Goal: Information Seeking & Learning: Learn about a topic

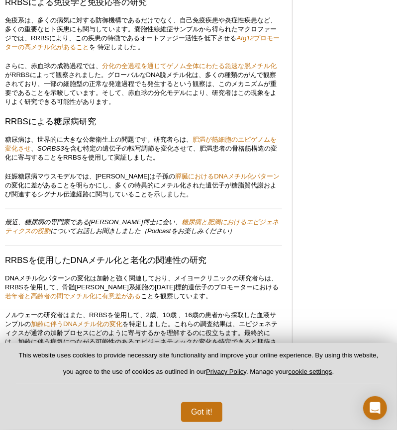
scroll to position [1723, 0]
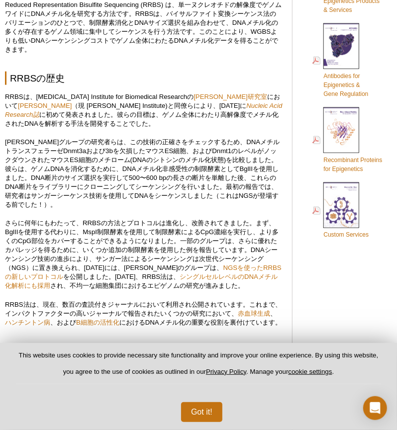
scroll to position [8, 0]
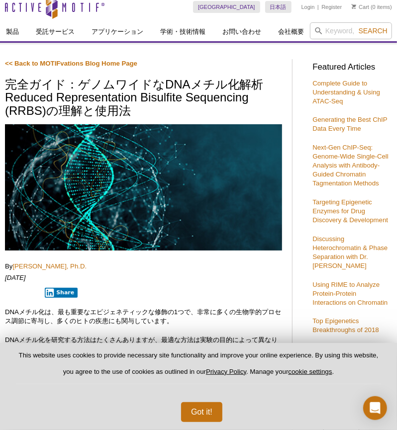
drag, startPoint x: 176, startPoint y: 85, endPoint x: 171, endPoint y: 81, distance: 6.8
click at [176, 85] on h1 "完全ガイド：ゲノムワイドなDNAメチル化解析 Reduced Representation Bisulfite Sequencing (RRBS)の理解と使用法" at bounding box center [143, 98] width 277 height 41
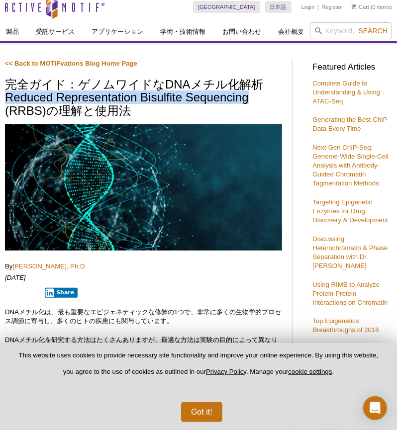
drag, startPoint x: 7, startPoint y: 99, endPoint x: 259, endPoint y: 96, distance: 252.1
click at [259, 96] on h1 "完全ガイド：ゲノムワイドなDNAメチル化解析 Reduced Representation Bisulfite Sequencing (RRBS)の理解と使用法" at bounding box center [143, 98] width 277 height 41
copy h1 "Reduced Representation Bisulfite Sequencing"
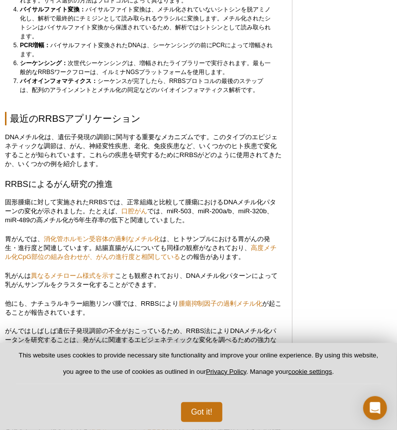
scroll to position [1267, 0]
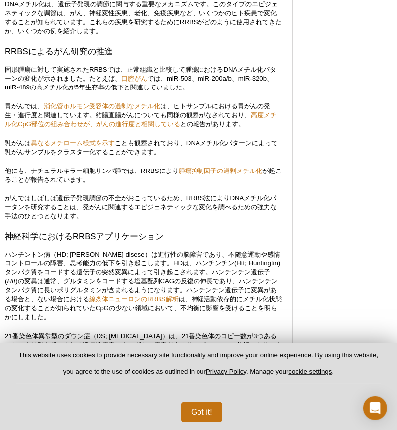
drag, startPoint x: 201, startPoint y: 226, endPoint x: 189, endPoint y: 229, distance: 12.8
click at [189, 221] on p "がんではしばしば遺伝子発現調節の不全がおこっているため、RRBS法によりDNAメチル化パータンを研究することは、発がんに関連するエピジェネティックな変化を調べ…" at bounding box center [143, 207] width 277 height 27
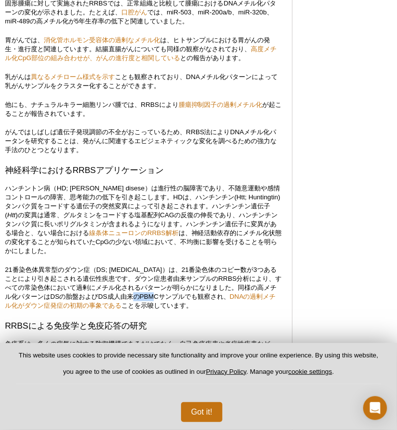
drag, startPoint x: 142, startPoint y: 307, endPoint x: 160, endPoint y: 310, distance: 18.1
click at [160, 310] on p "21番染色体異常型のダウン症（DS; [MEDICAL_DATA]）は、21番染色体のコピー数が3つあることにより引き起こされる遺伝性疾患です。ダウン症患者由…" at bounding box center [143, 288] width 277 height 45
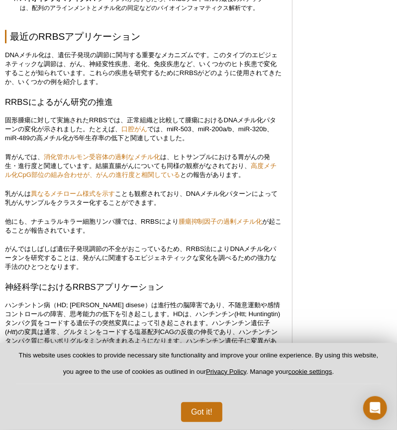
drag, startPoint x: 160, startPoint y: 310, endPoint x: 349, endPoint y: -2, distance: 364.8
click at [349, 0] on html "× We've preset your country and language selections based on your location. Sel…" at bounding box center [198, 391] width 397 height 3217
